Goal: Use online tool/utility: Utilize a website feature to perform a specific function

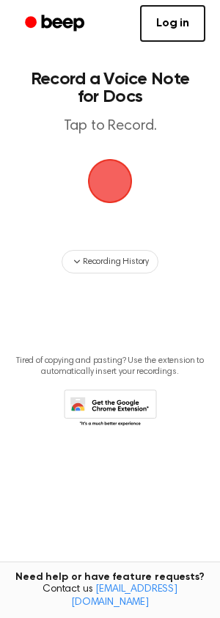
click at [112, 196] on span "button" at bounding box center [111, 182] width 48 height 48
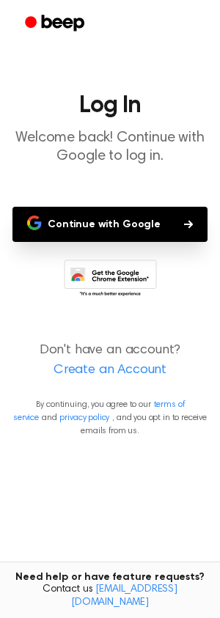
click at [147, 221] on button "Continue with Google" at bounding box center [109, 224] width 195 height 35
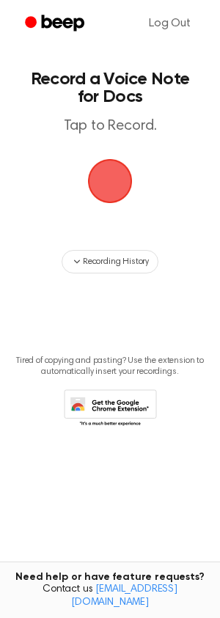
click at [106, 178] on span "button" at bounding box center [110, 181] width 53 height 53
click at [110, 190] on span "button" at bounding box center [111, 182] width 48 height 48
click at [110, 190] on span "button" at bounding box center [109, 181] width 56 height 56
click at [118, 191] on span "button" at bounding box center [111, 182] width 48 height 48
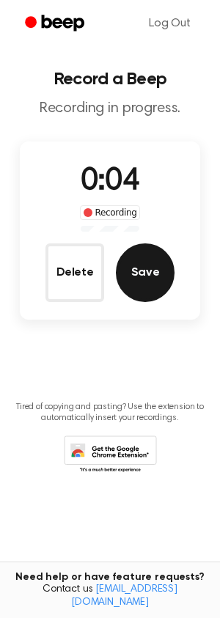
click at [157, 264] on button "Save" at bounding box center [145, 272] width 59 height 59
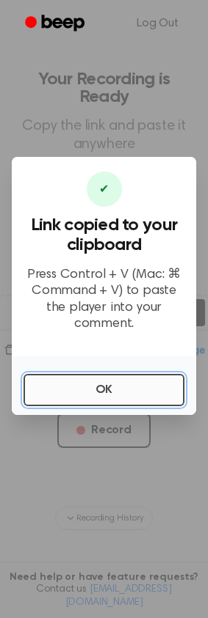
click at [120, 389] on button "OK" at bounding box center [103, 390] width 161 height 32
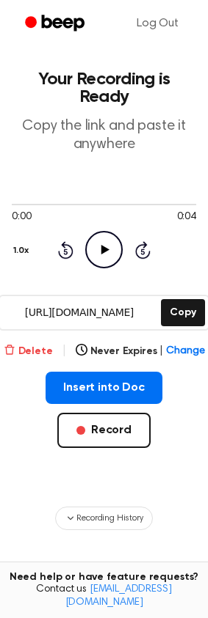
click at [48, 344] on button "Delete" at bounding box center [28, 351] width 49 height 15
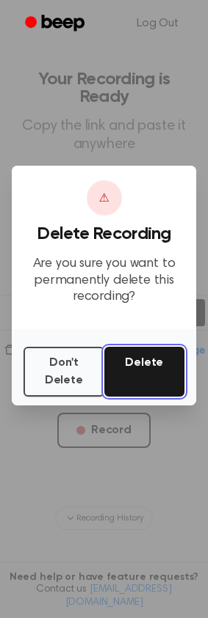
click at [144, 376] on button "Delete" at bounding box center [144, 372] width 81 height 50
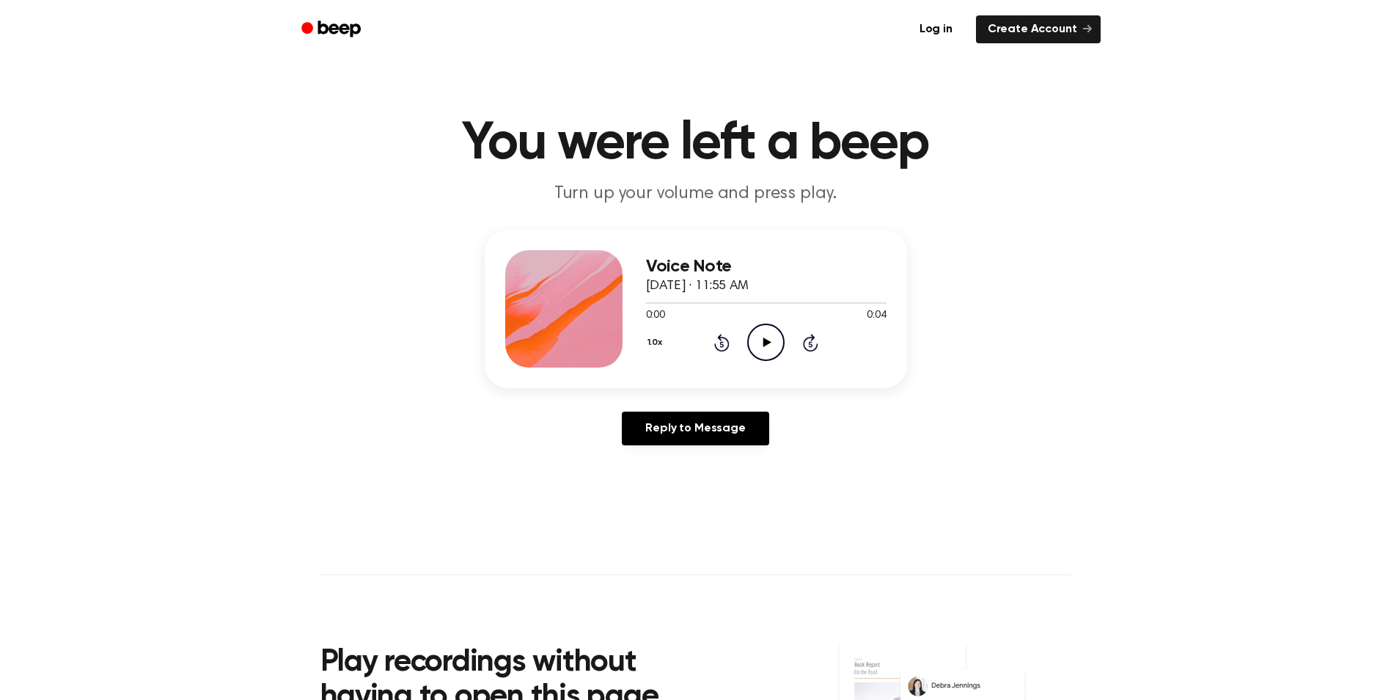
click at [770, 342] on icon at bounding box center [767, 342] width 8 height 10
click at [772, 350] on icon "Play Audio" at bounding box center [765, 341] width 37 height 37
click at [769, 341] on icon at bounding box center [767, 342] width 8 height 10
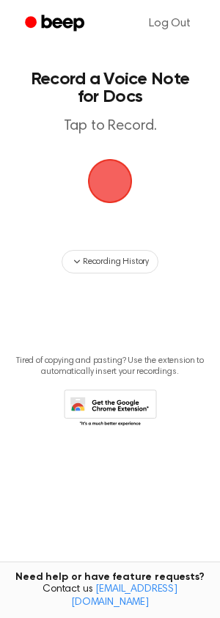
click at [115, 183] on span "button" at bounding box center [110, 181] width 65 height 65
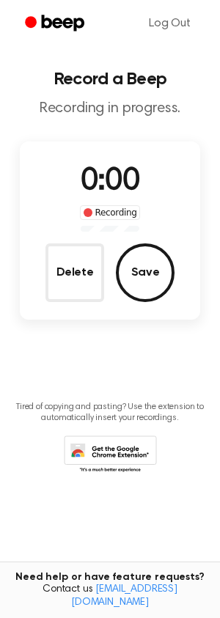
click at [115, 183] on span "0:00" at bounding box center [110, 181] width 59 height 31
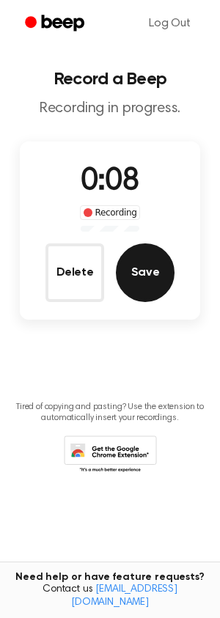
click at [153, 271] on button "Save" at bounding box center [145, 272] width 59 height 59
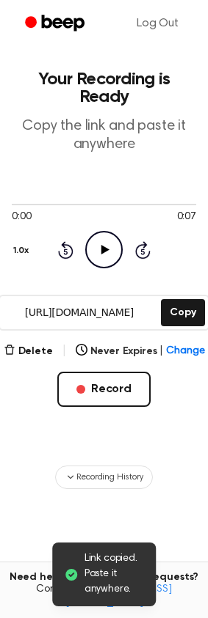
click at [113, 231] on icon "Play Audio" at bounding box center [103, 249] width 37 height 37
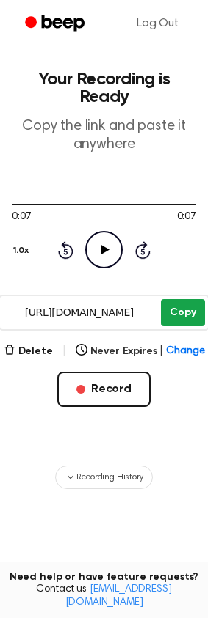
click at [181, 299] on button "Copy" at bounding box center [182, 312] width 43 height 27
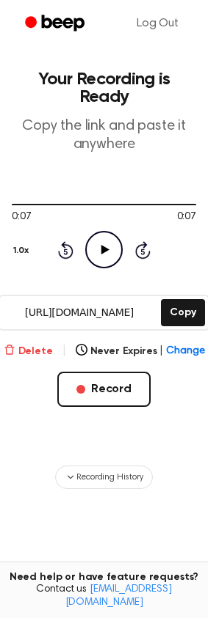
click at [48, 344] on button "Delete" at bounding box center [28, 351] width 49 height 15
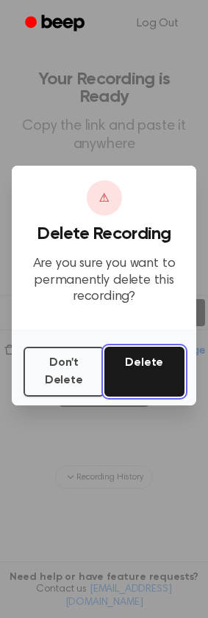
click at [139, 367] on button "Delete" at bounding box center [144, 372] width 81 height 50
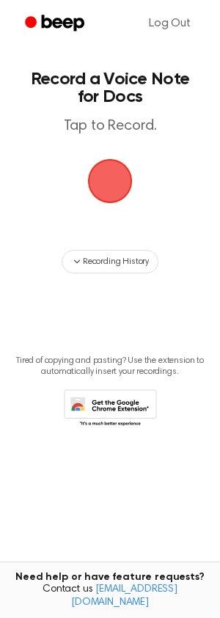
click at [114, 194] on span "button" at bounding box center [110, 181] width 53 height 53
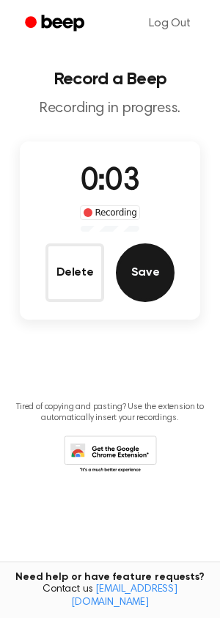
click at [151, 272] on button "Save" at bounding box center [145, 272] width 59 height 59
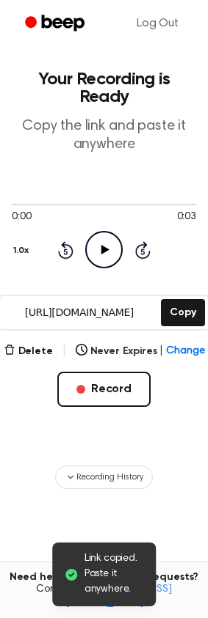
click at [114, 236] on icon "Play Audio" at bounding box center [103, 249] width 37 height 37
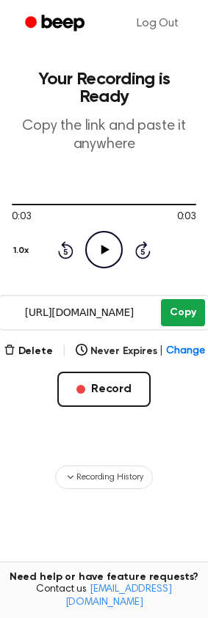
click at [188, 299] on button "Copy" at bounding box center [182, 312] width 43 height 27
